Goal: Understand process/instructions: Learn how to perform a task or action

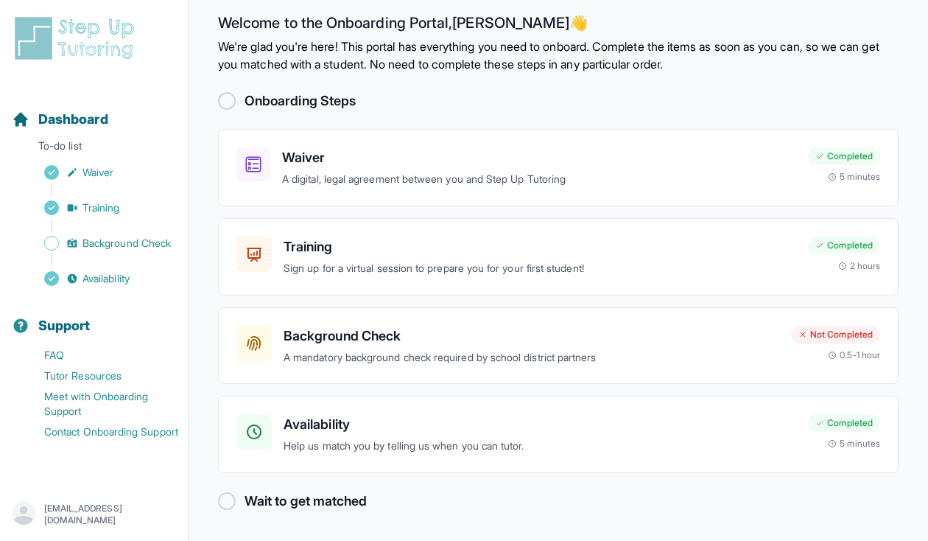
click at [404, 323] on div "Background Check A mandatory background check required by school district partn…" at bounding box center [558, 345] width 681 height 77
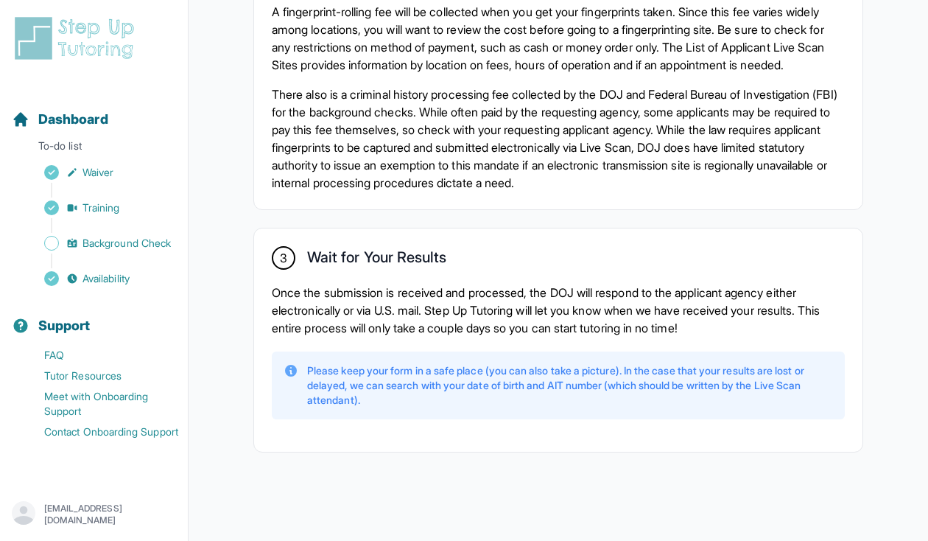
scroll to position [1127, 0]
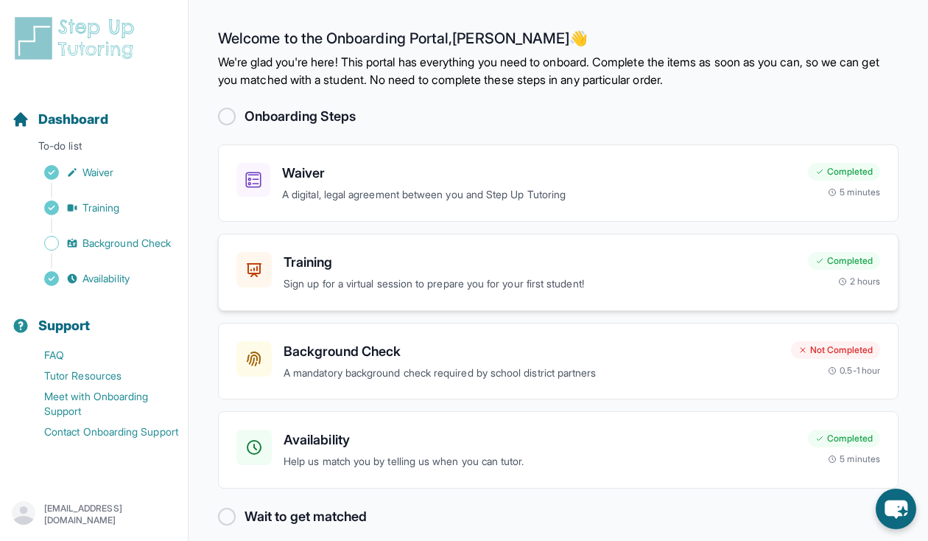
scroll to position [15, 0]
